Goal: Information Seeking & Learning: Compare options

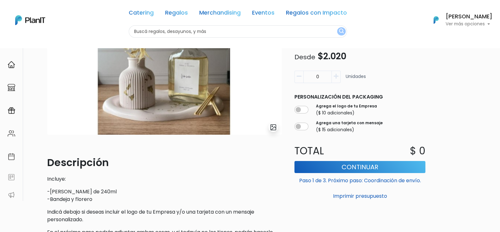
scroll to position [39, 0]
